Goal: Transaction & Acquisition: Obtain resource

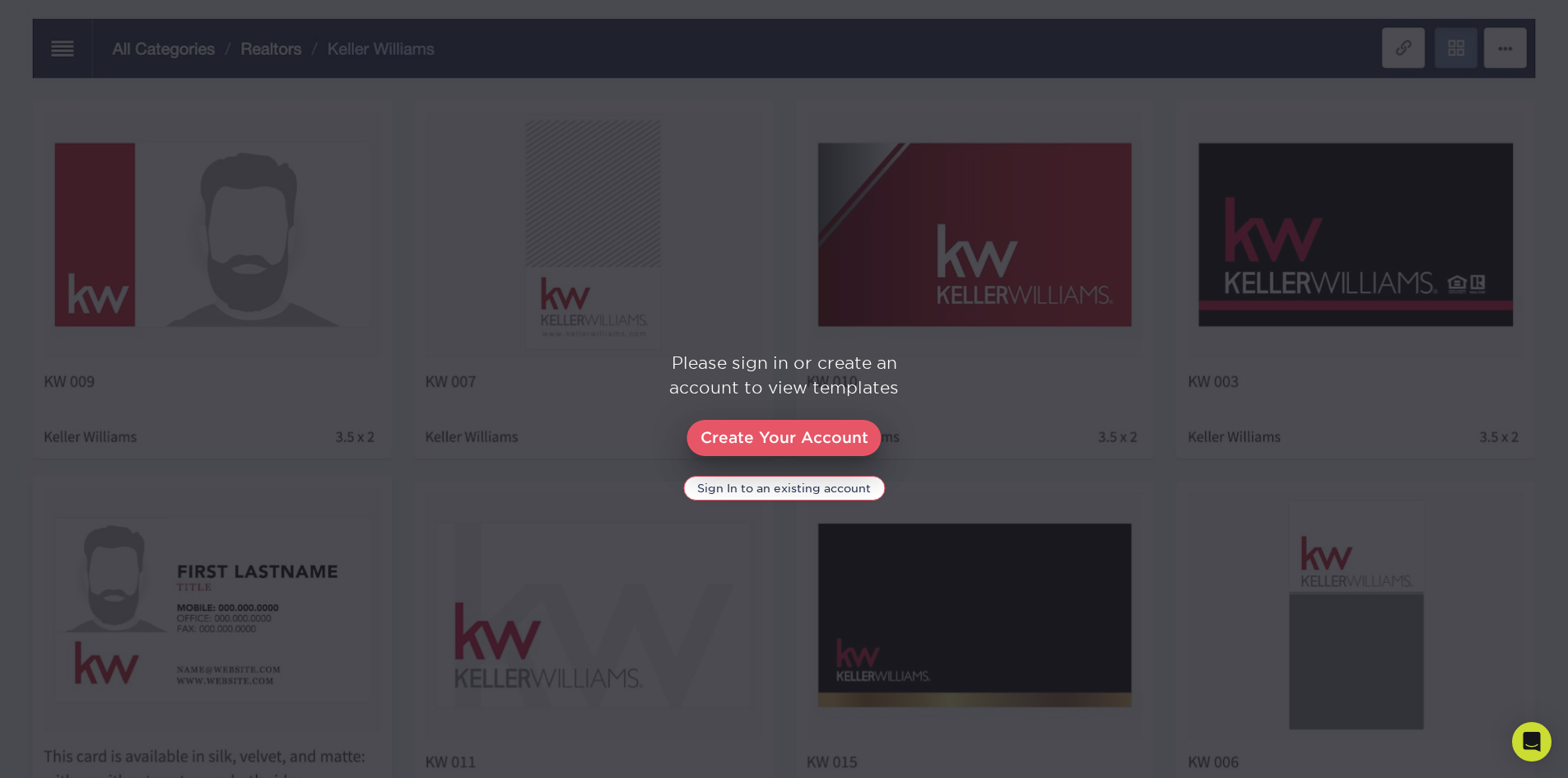
scroll to position [576, 0]
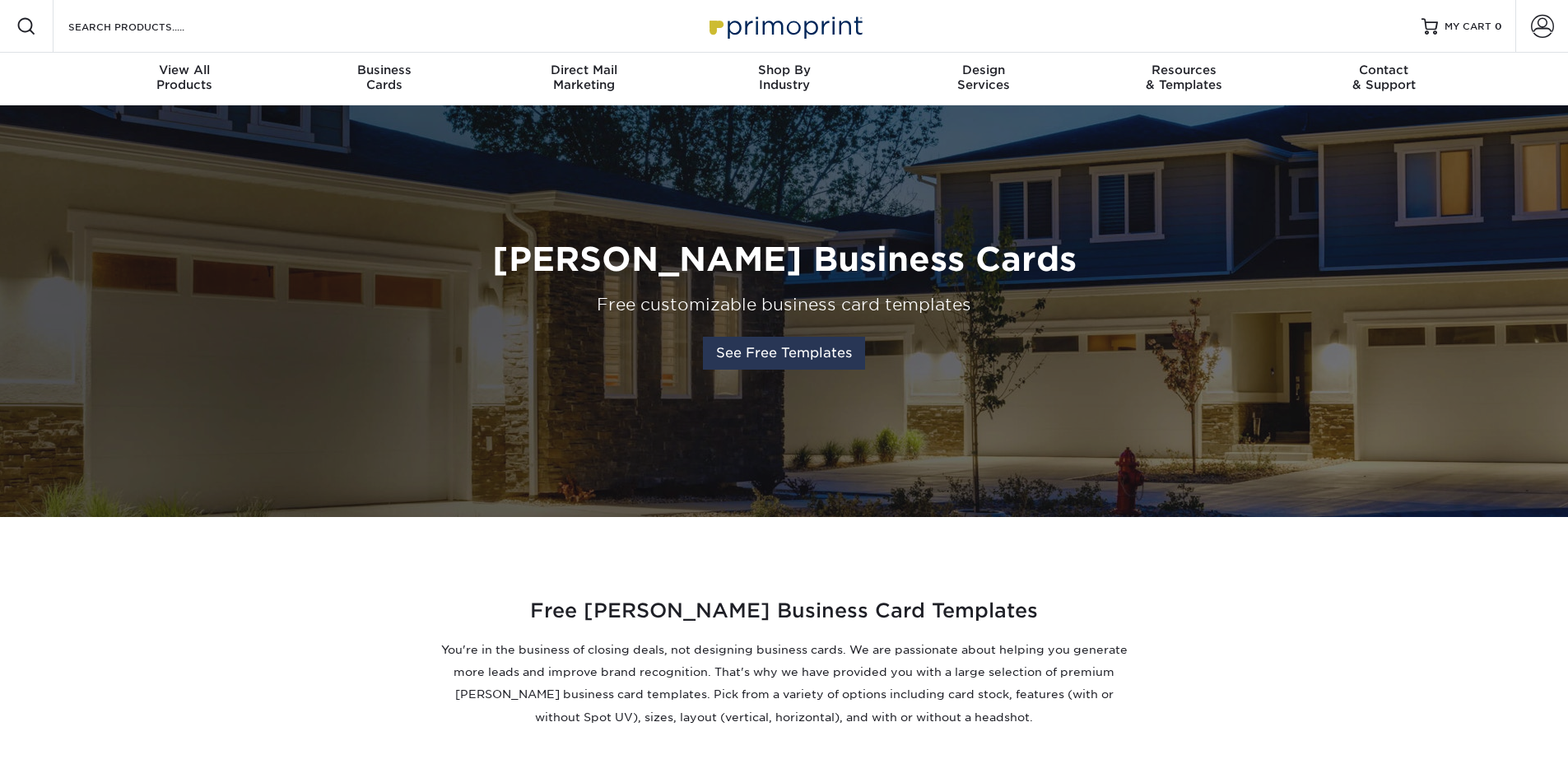
click at [804, 359] on link "See Free Templates" at bounding box center [784, 353] width 163 height 33
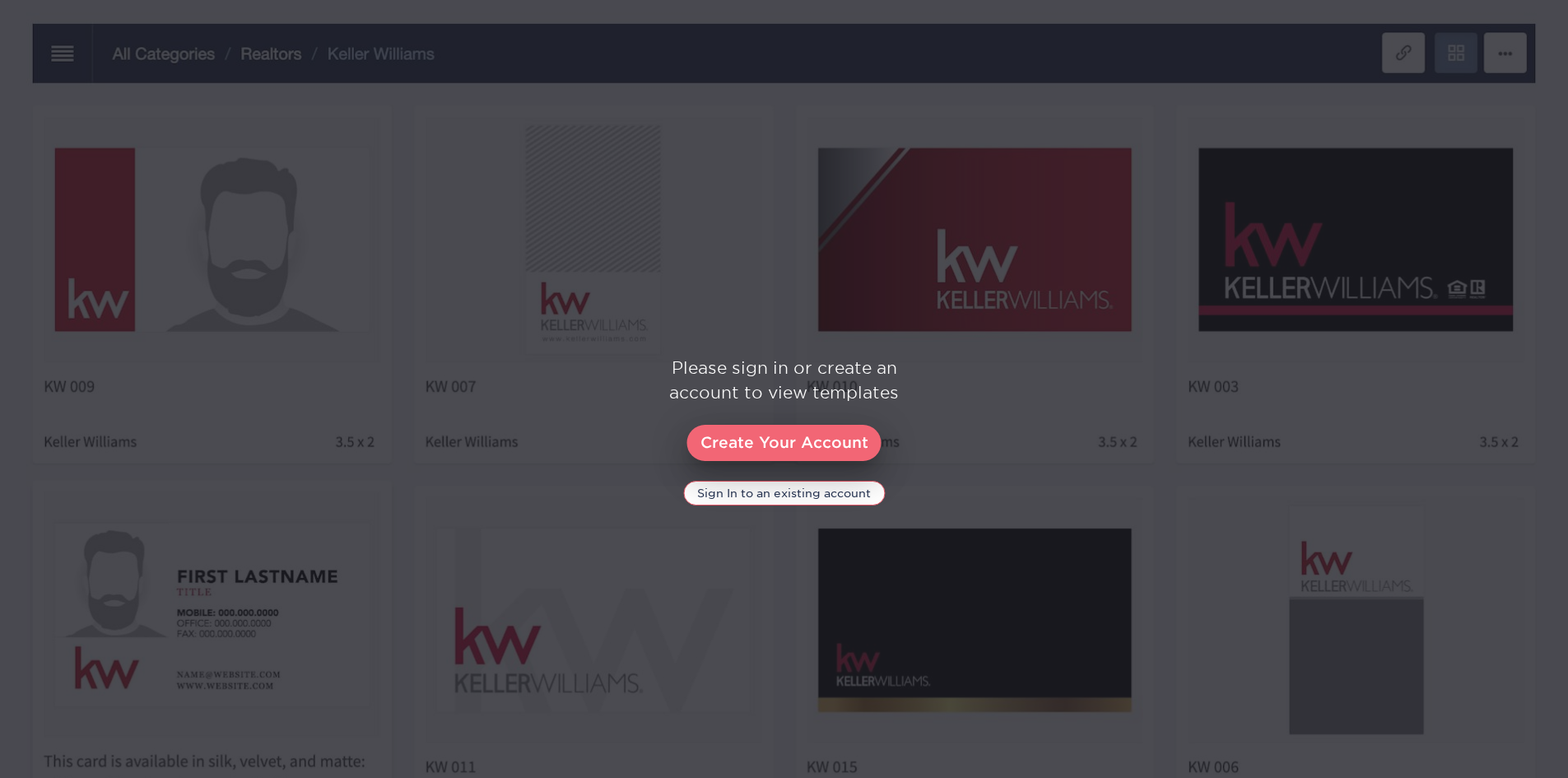
scroll to position [777, 0]
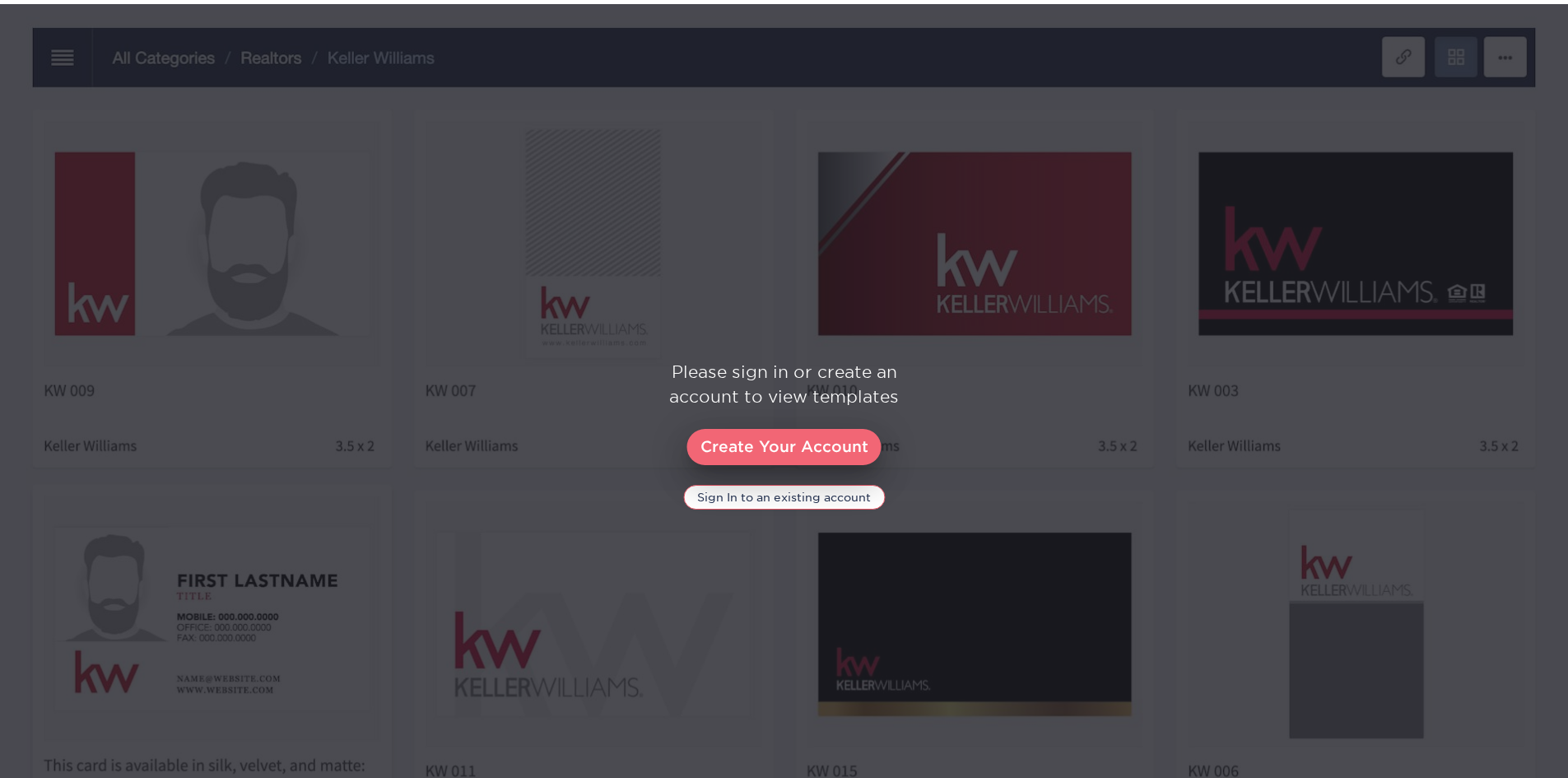
click at [792, 446] on link "Create Your Account" at bounding box center [784, 447] width 195 height 36
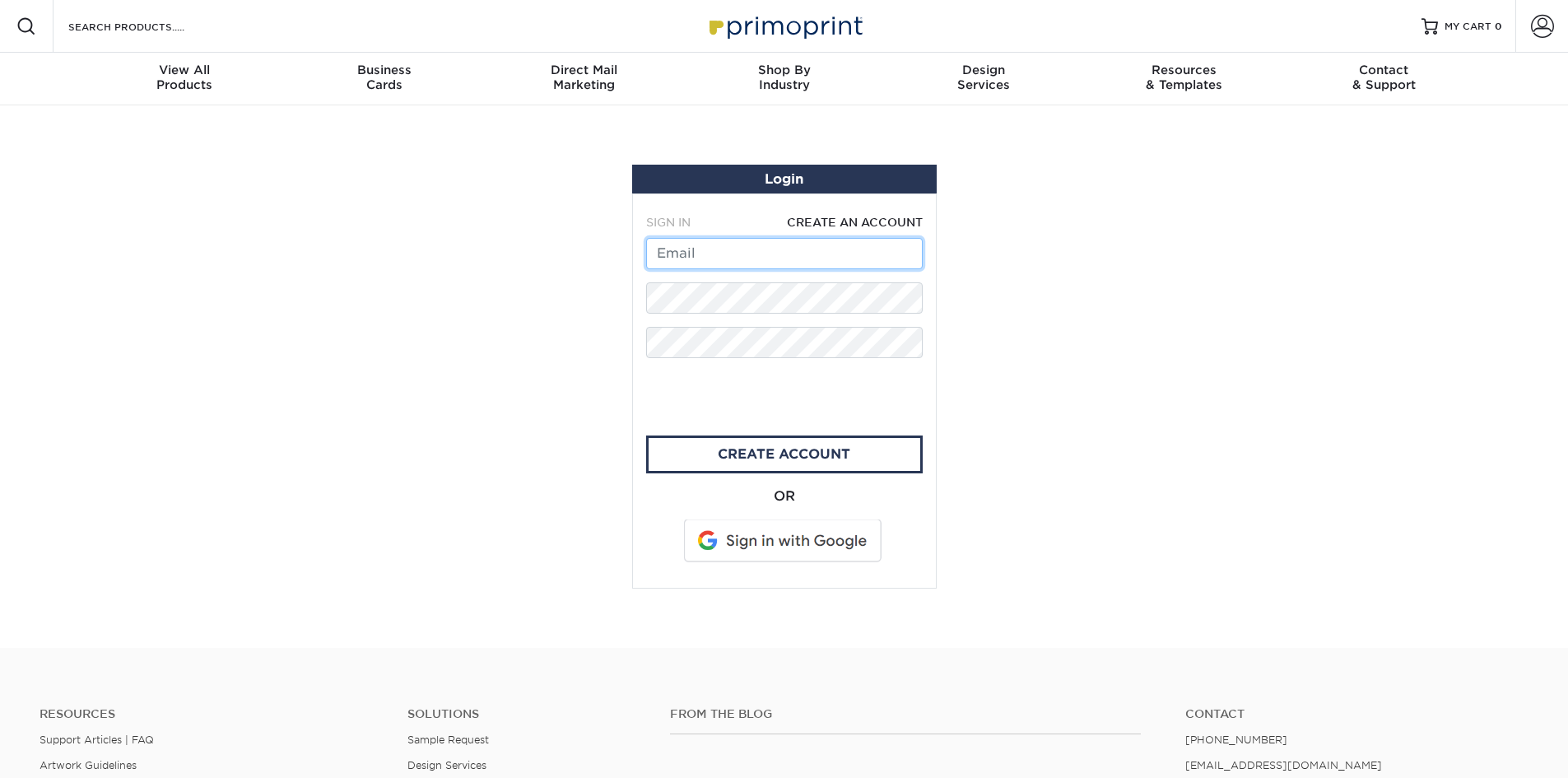
click at [751, 264] on input "text" at bounding box center [784, 253] width 276 height 31
type input "malmesbury@3at1.co.za"
click at [1201, 317] on section "Login SIGN IN CREATE AN ACCOUNT forgot password? All fields are required. Login…" at bounding box center [784, 376] width 1568 height 542
click at [823, 538] on span at bounding box center [784, 541] width 210 height 43
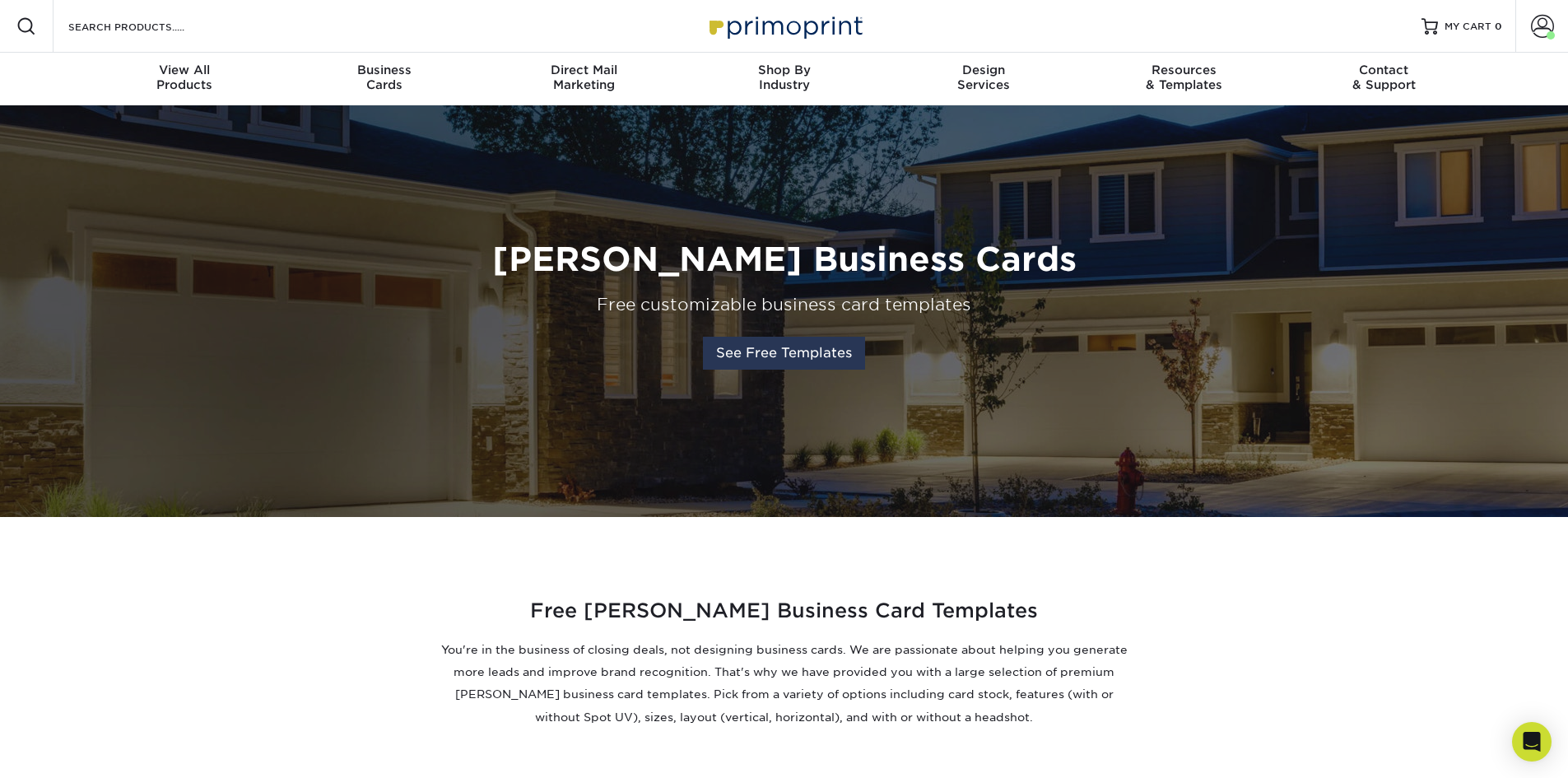
click at [810, 352] on link "See Free Templates" at bounding box center [784, 353] width 163 height 33
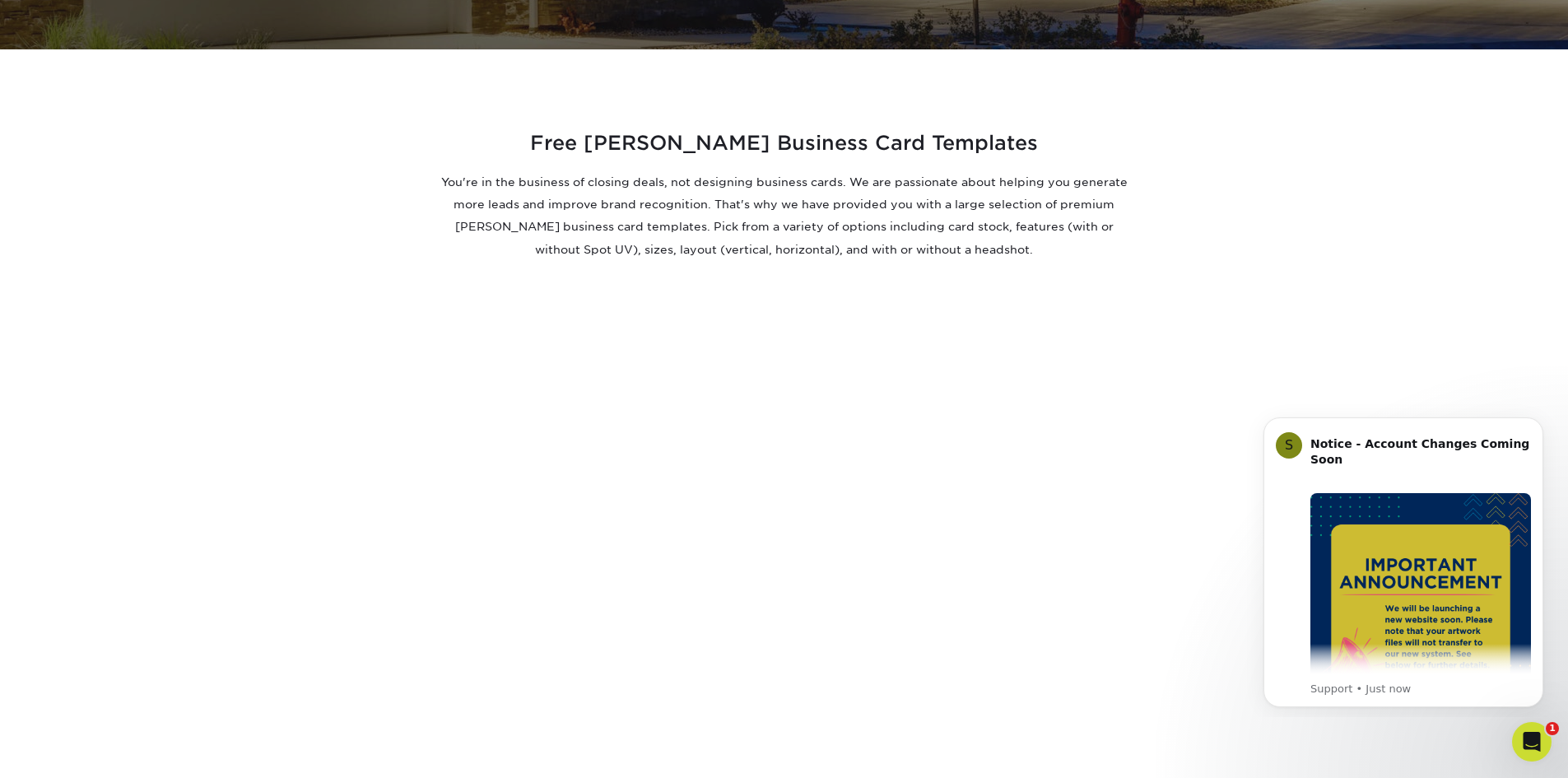
scroll to position [781, 0]
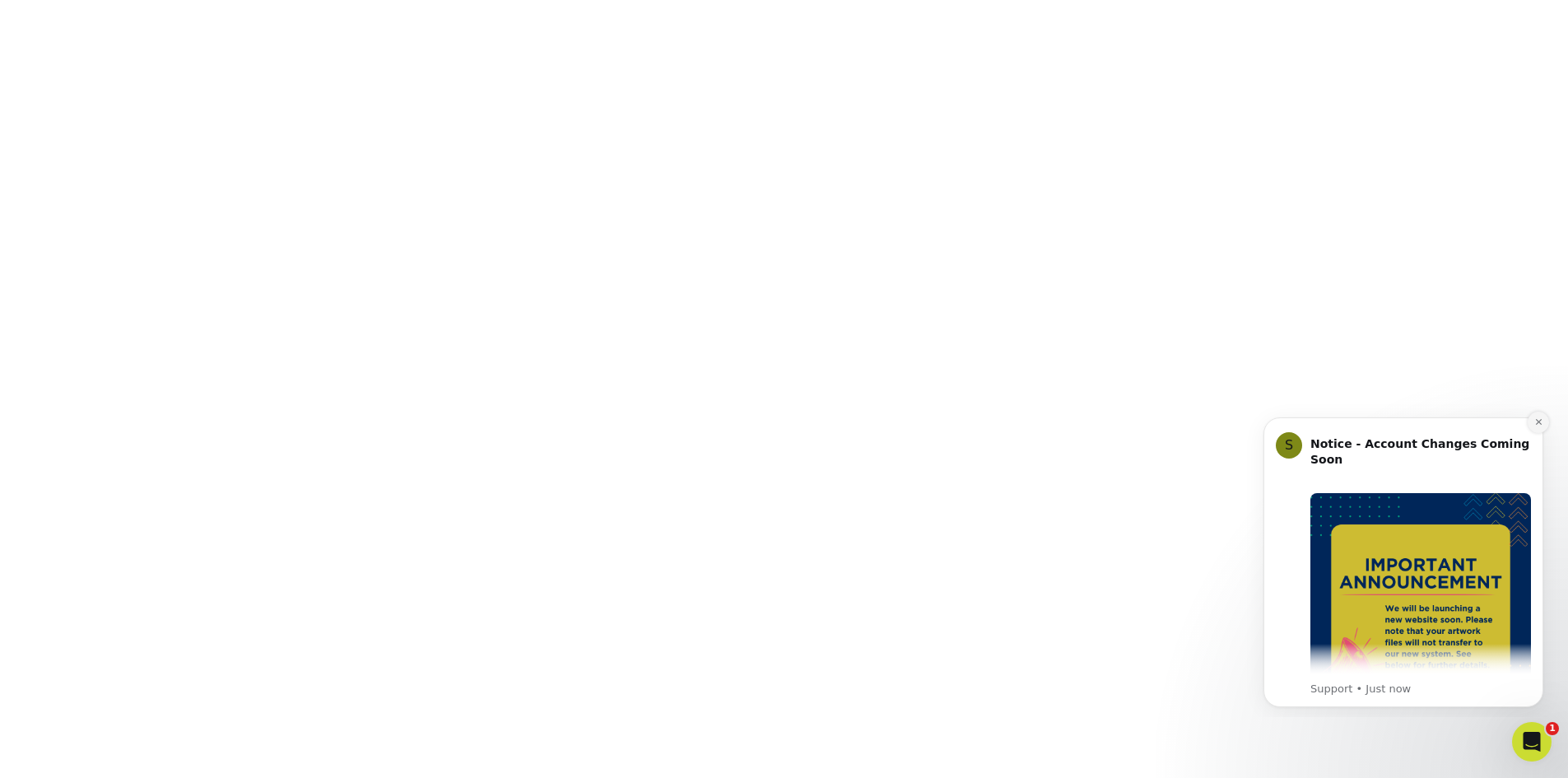
click at [1545, 422] on button "Dismiss notification" at bounding box center [1538, 423] width 21 height 21
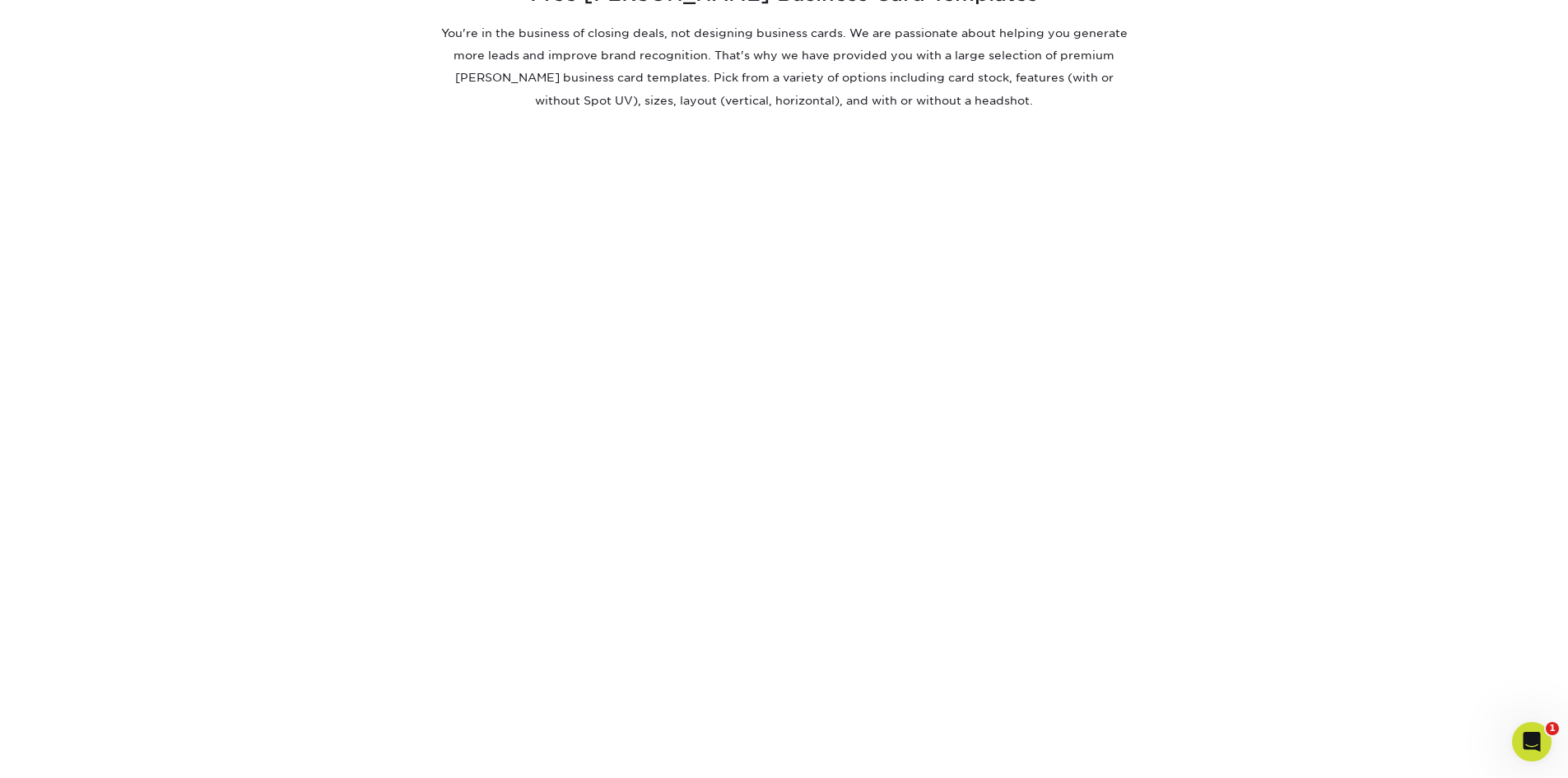
scroll to position [205, 0]
